Goal: Information Seeking & Learning: Learn about a topic

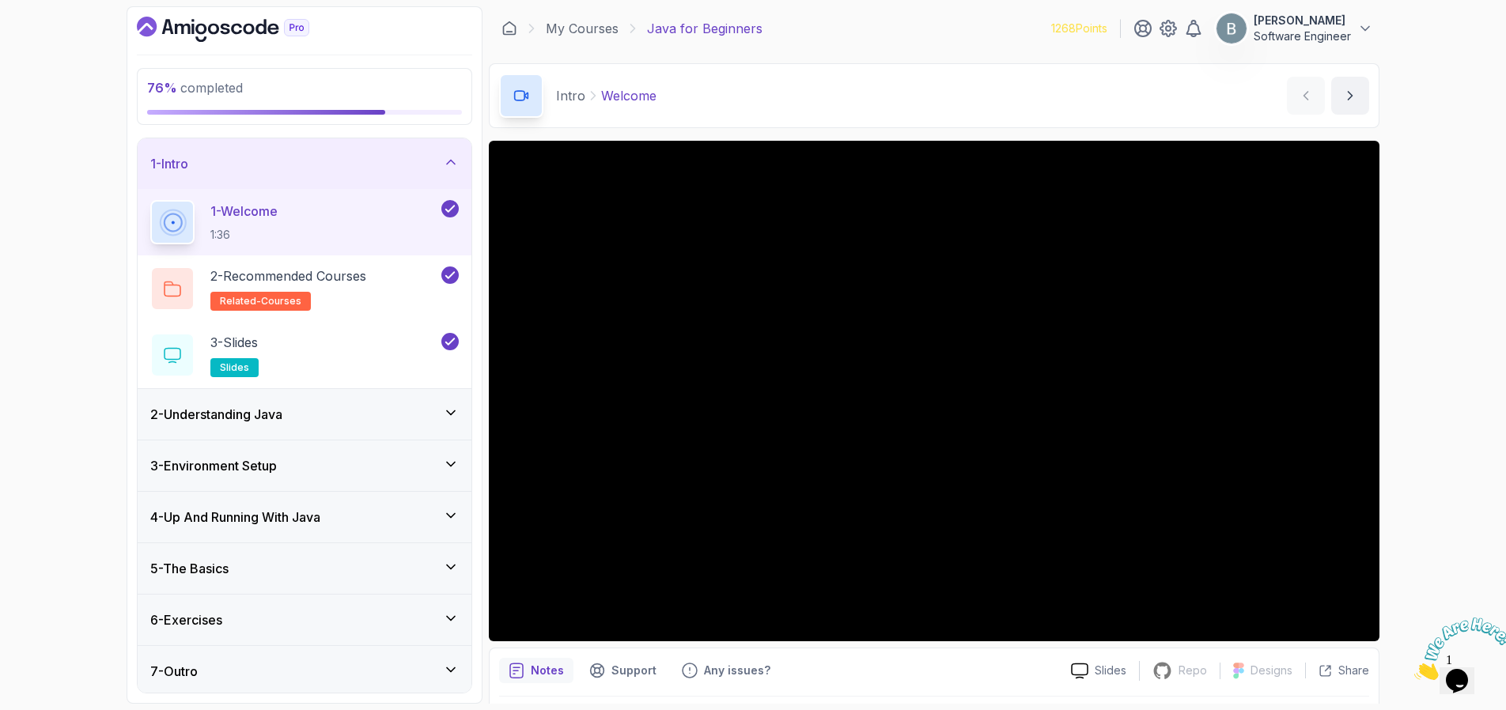
scroll to position [4, 0]
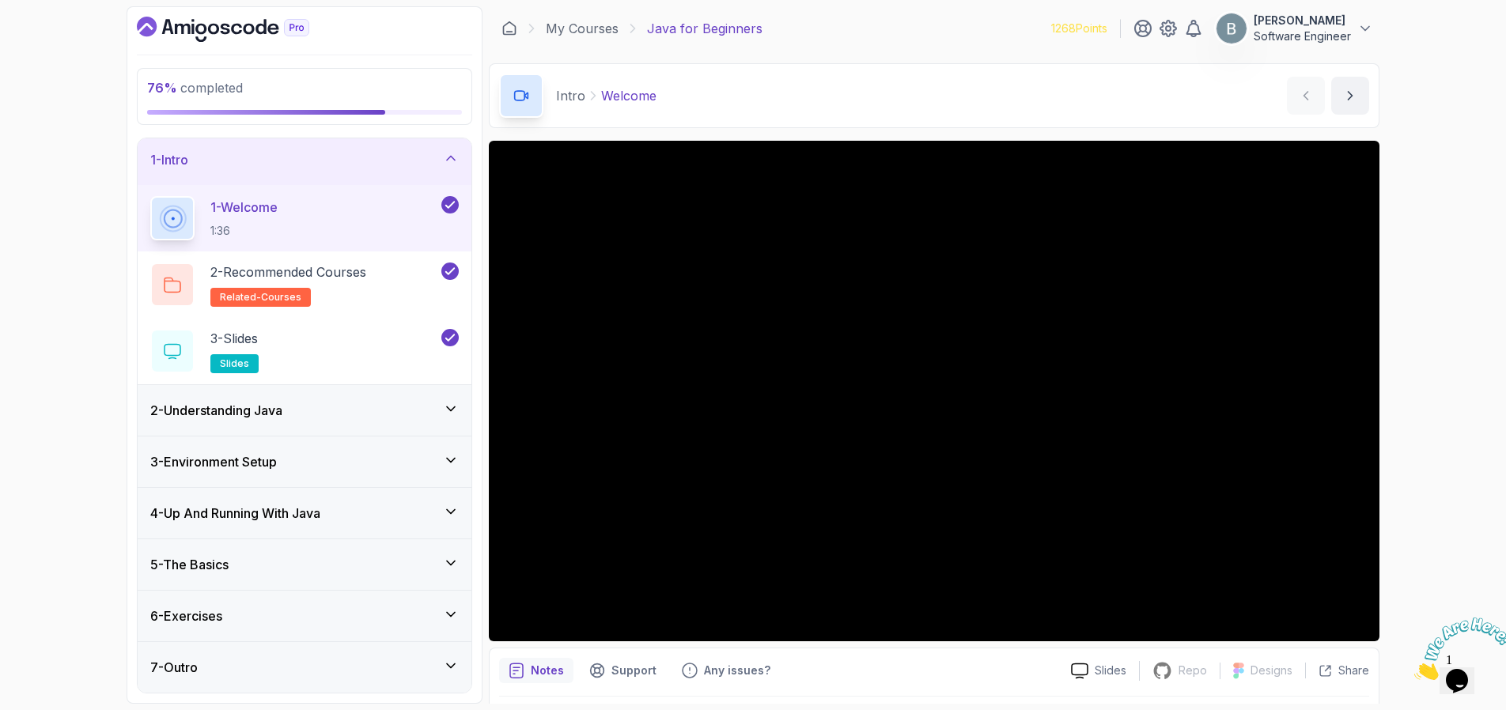
click at [354, 522] on div "4 - Up And Running With Java" at bounding box center [304, 513] width 308 height 19
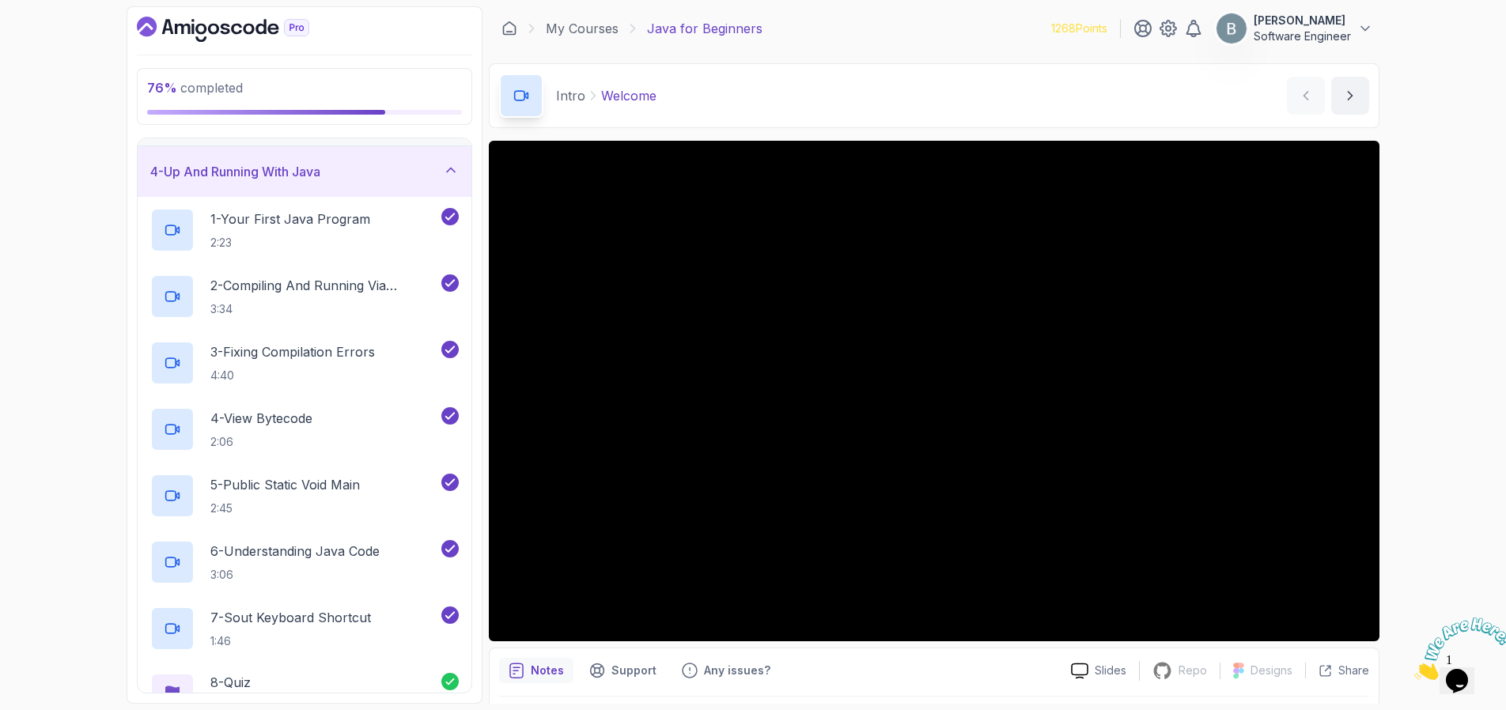
scroll to position [336, 0]
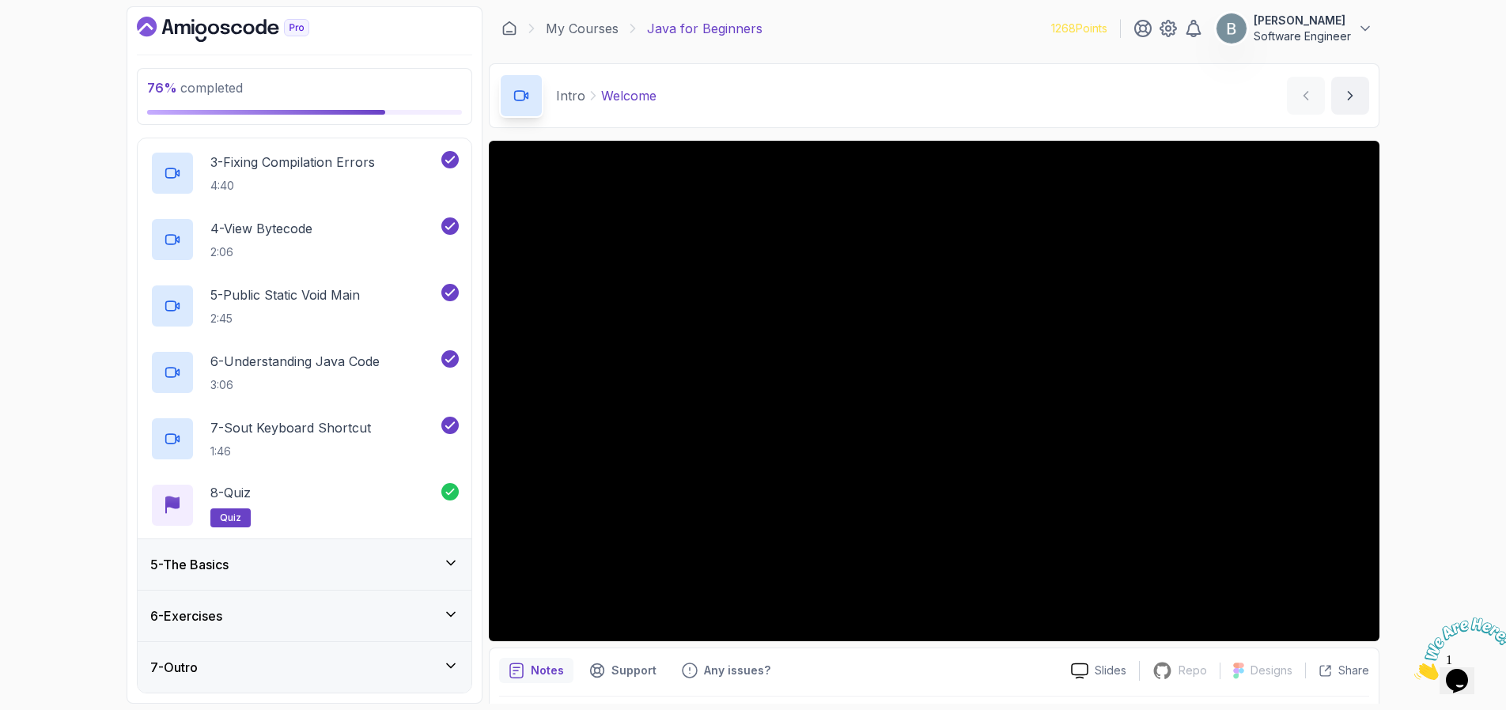
click at [401, 561] on div "5 - The Basics" at bounding box center [304, 564] width 308 height 19
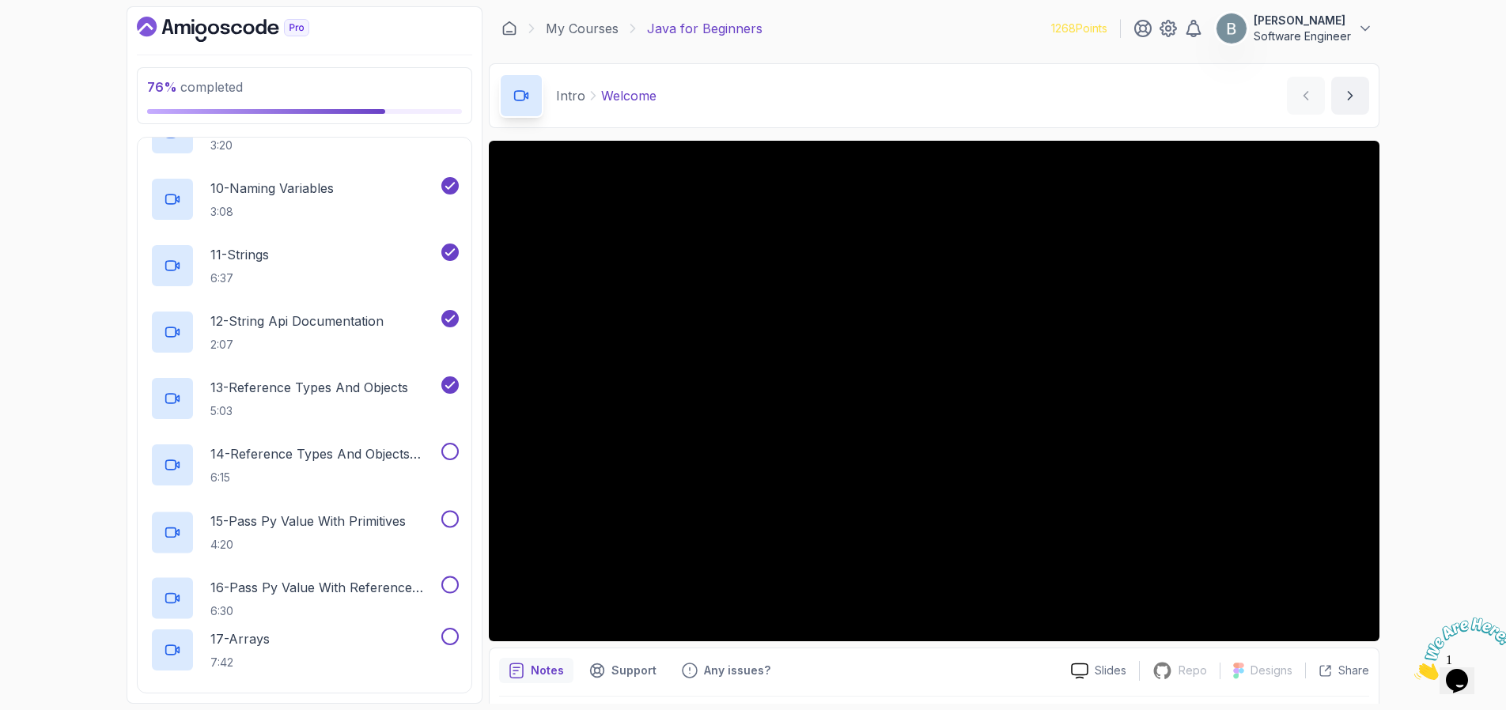
scroll to position [981, 0]
